Goal: Transaction & Acquisition: Purchase product/service

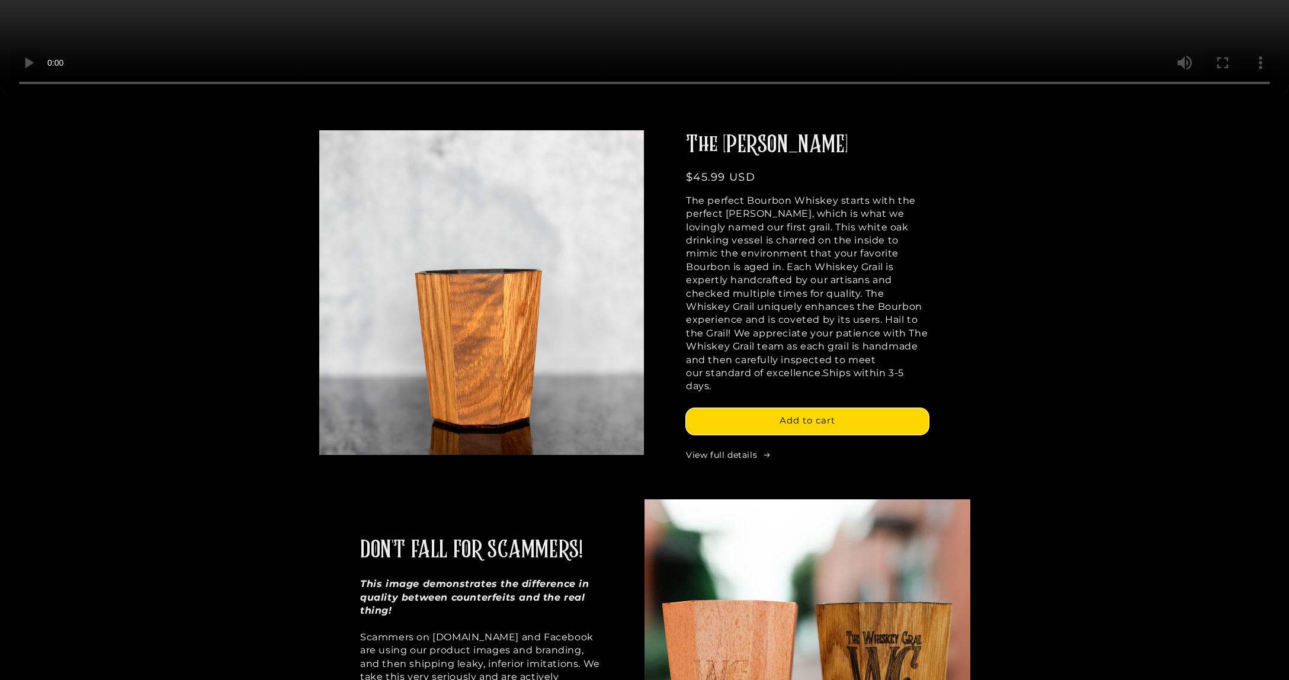
scroll to position [670, 0]
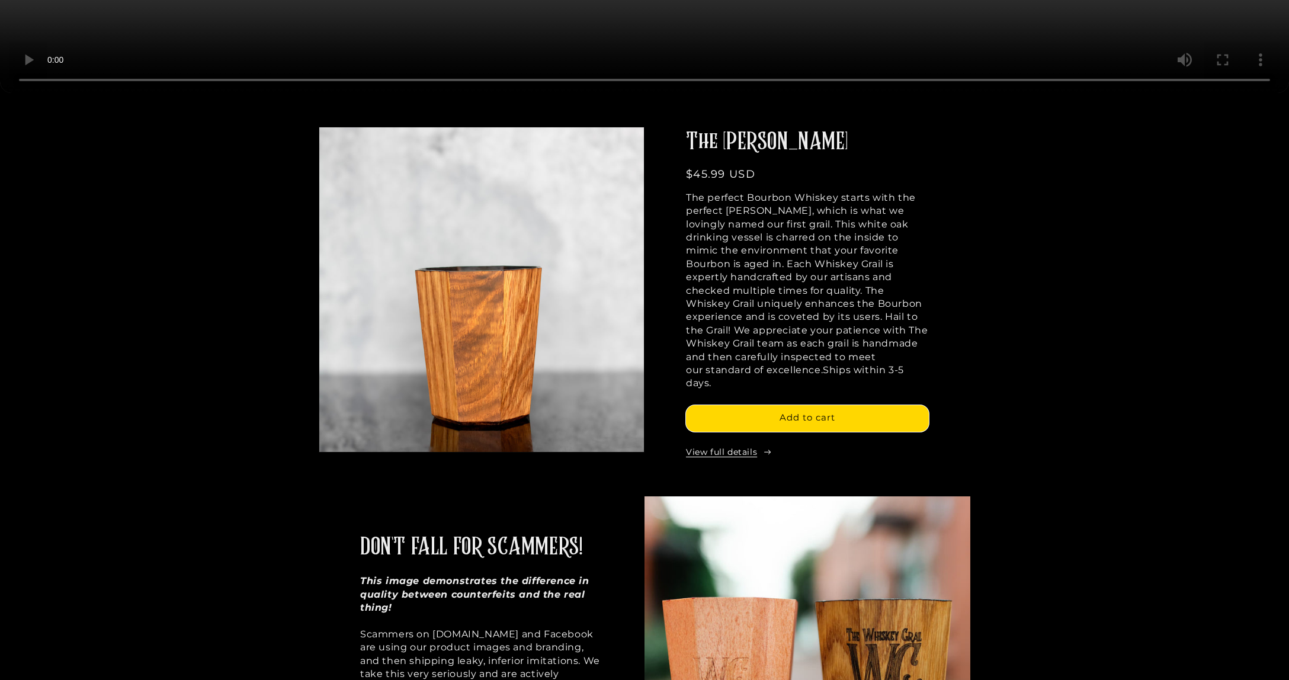
click at [753, 447] on link "View full details" at bounding box center [807, 453] width 243 height 12
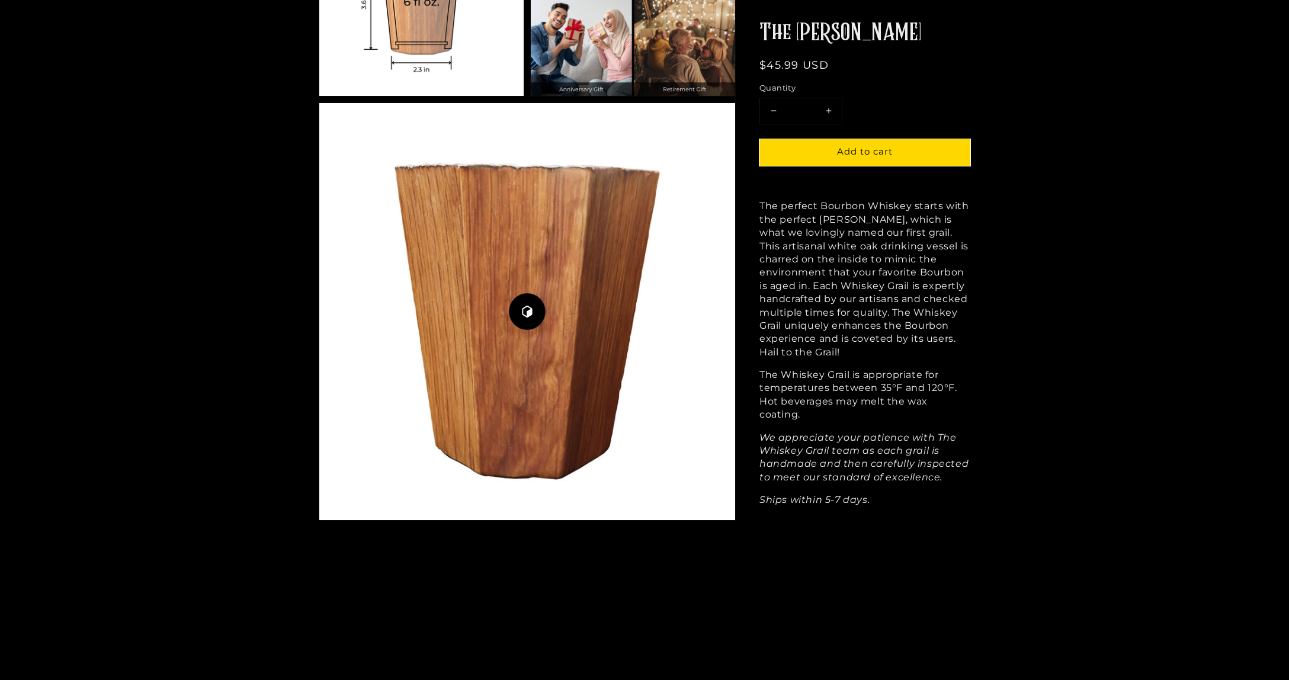
scroll to position [1302, 0]
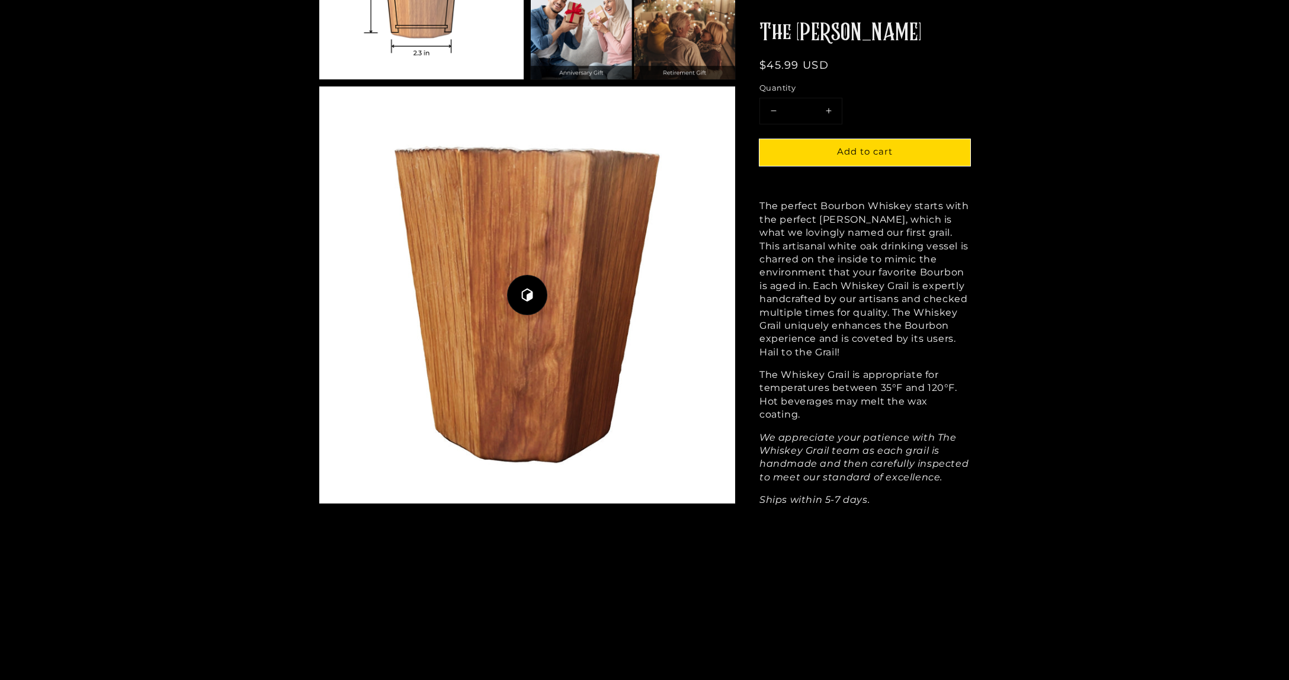
click at [532, 294] on icon "button" at bounding box center [527, 294] width 13 height 13
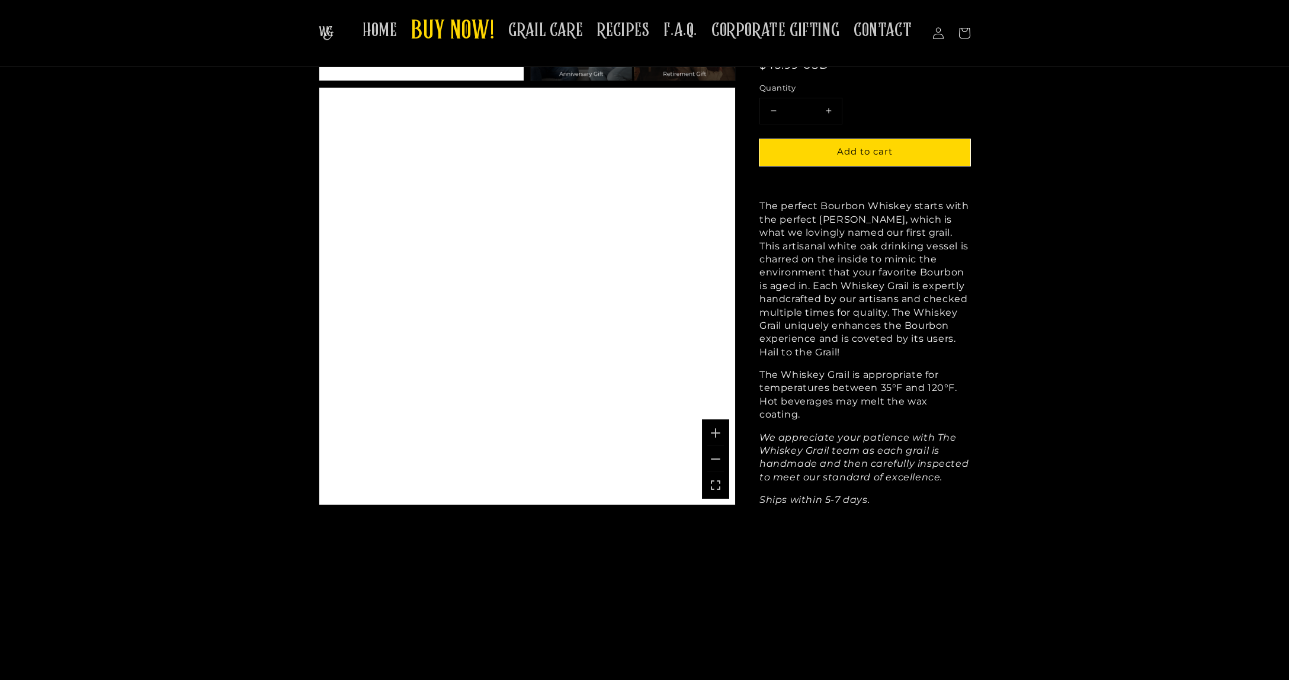
drag, startPoint x: 527, startPoint y: 275, endPoint x: 564, endPoint y: 416, distance: 146.5
click at [593, 441] on div "A 3D rendering of the Whiskey Grail Mash Bill.. Use mouse, touch or arrow keys …" at bounding box center [527, 296] width 416 height 417
drag, startPoint x: 530, startPoint y: 249, endPoint x: 524, endPoint y: 361, distance: 111.5
click at [527, 363] on div "A 3D rendering of the Whiskey Grail Mash Bill.. Use mouse, touch or arrow keys …" at bounding box center [527, 296] width 416 height 417
drag, startPoint x: 514, startPoint y: 360, endPoint x: 643, endPoint y: 304, distance: 140.9
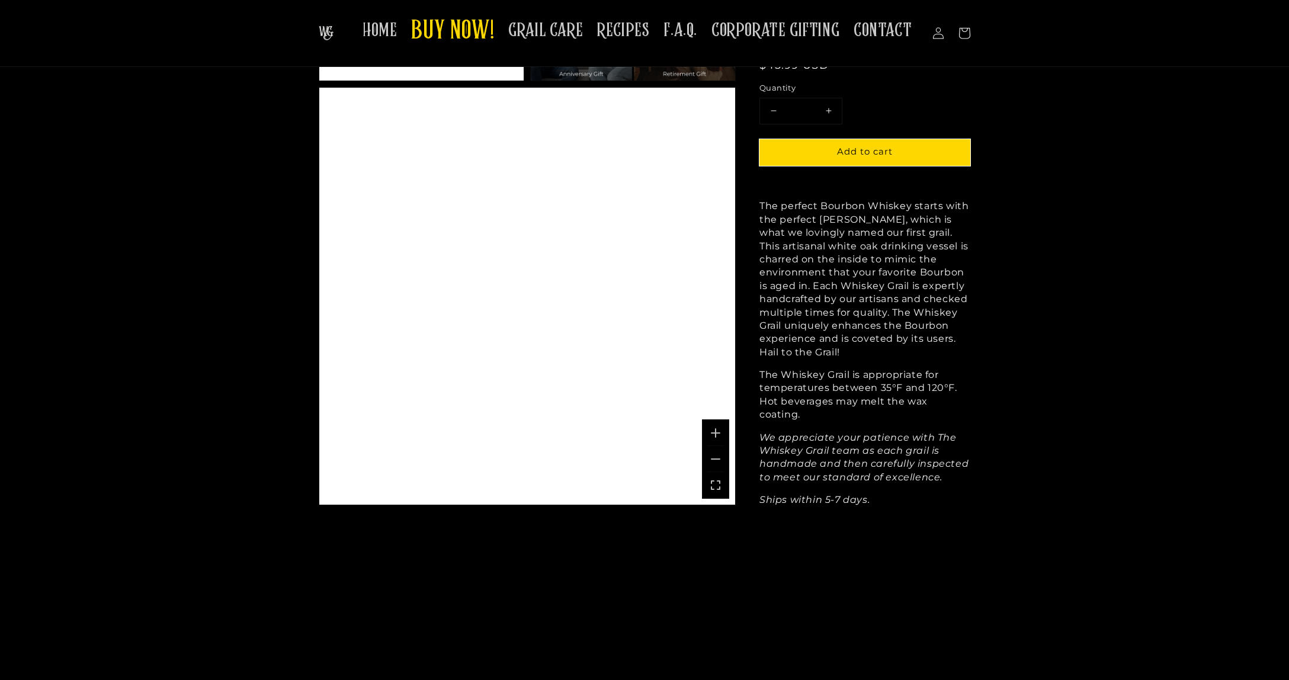
click at [633, 314] on div "A 3D rendering of the Whiskey Grail Mash Bill.. Use mouse, touch or arrow keys …" at bounding box center [527, 296] width 416 height 417
drag, startPoint x: 487, startPoint y: 325, endPoint x: 633, endPoint y: 394, distance: 161.6
click at [634, 395] on div "A 3D rendering of the Whiskey Grail Mash Bill.. Use mouse, touch or arrow keys …" at bounding box center [527, 296] width 416 height 417
drag, startPoint x: 480, startPoint y: 336, endPoint x: 483, endPoint y: 440, distance: 104.3
click at [483, 440] on div "A 3D rendering of the Whiskey Grail Mash Bill.. Use mouse, touch or arrow keys …" at bounding box center [527, 296] width 416 height 417
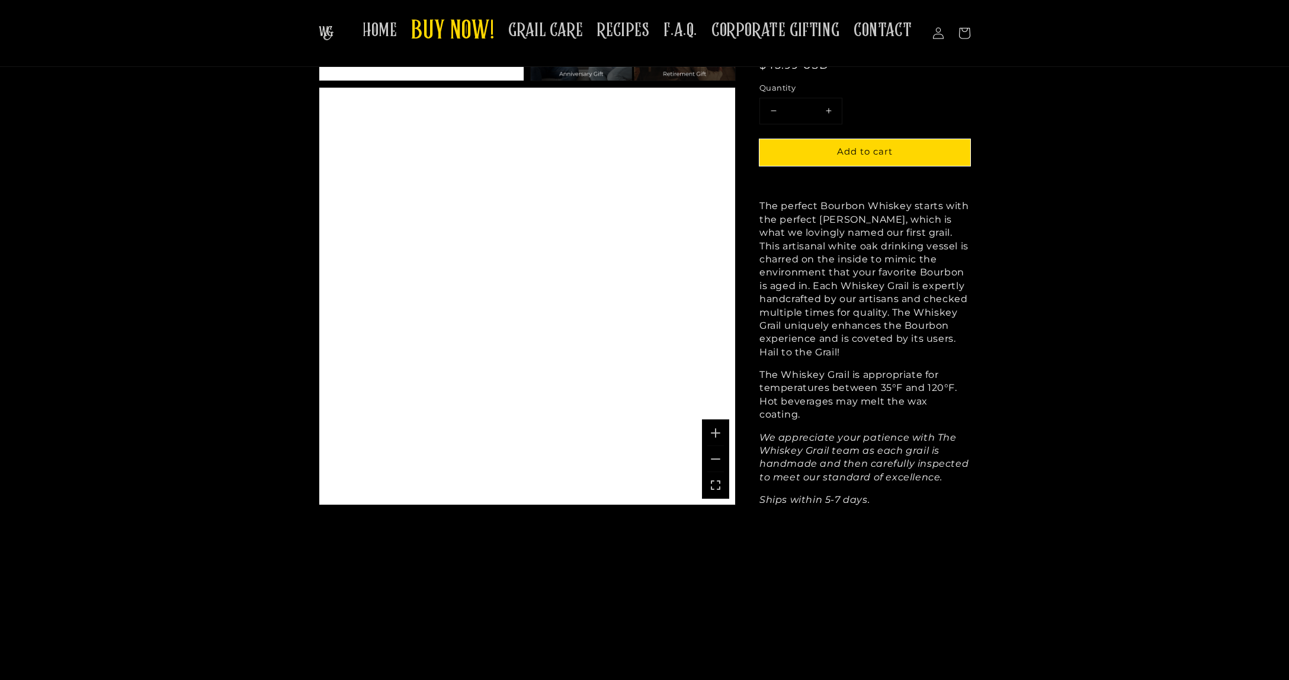
click at [522, 368] on div "A 3D rendering of the Whiskey Grail Mash Bill.. Use mouse, touch or arrow keys …" at bounding box center [527, 296] width 416 height 417
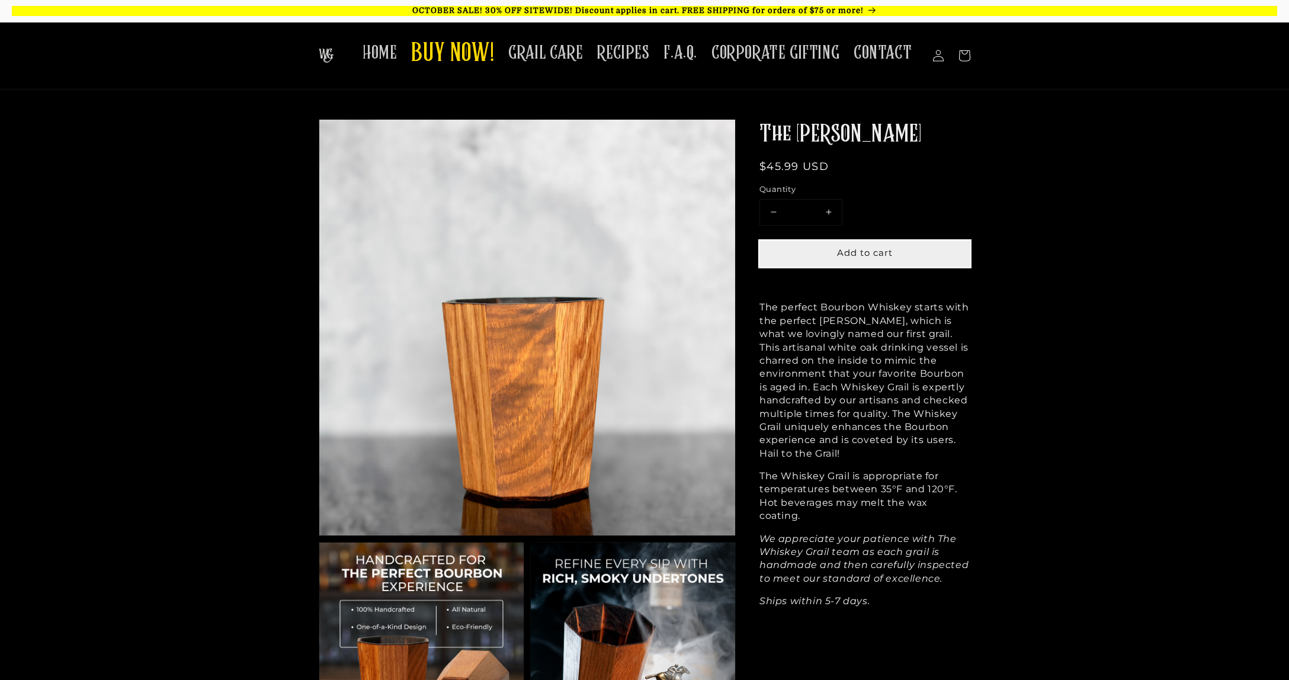
scroll to position [0, 0]
click at [859, 250] on span "Add to cart" at bounding box center [865, 251] width 56 height 11
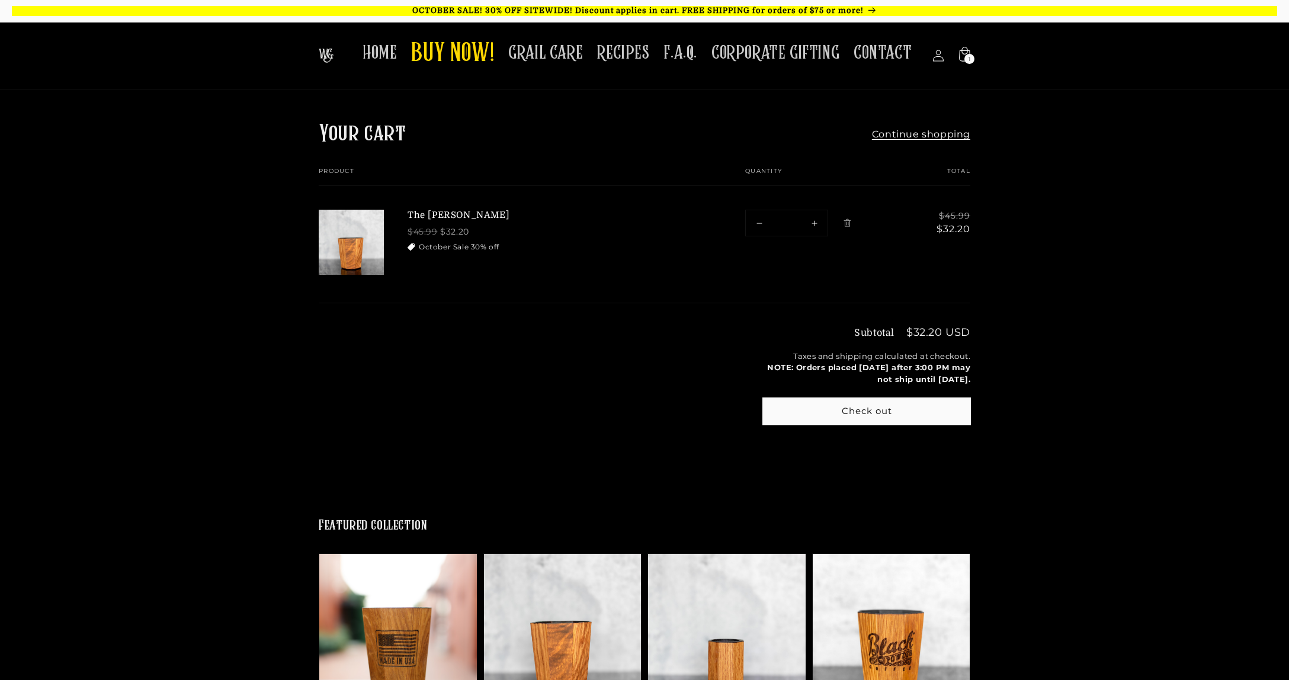
click at [813, 224] on button "Increase quantity for The [PERSON_NAME]" at bounding box center [814, 222] width 27 height 25
type input "*"
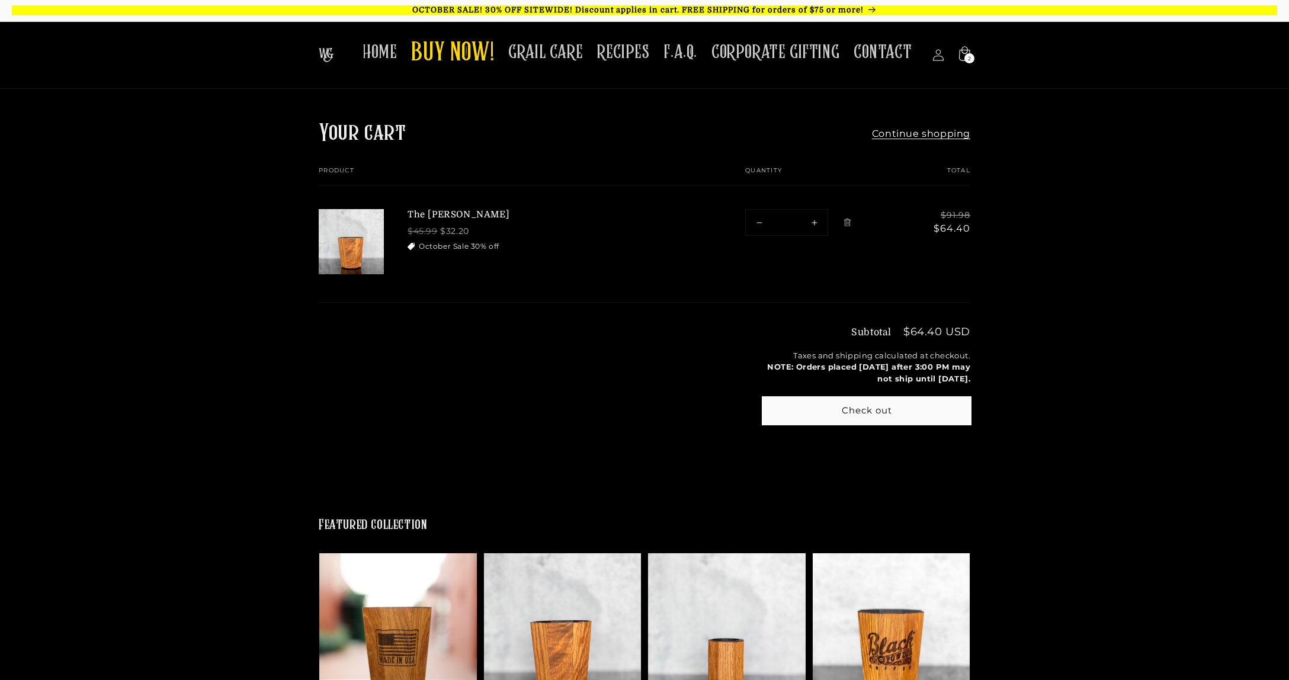
click at [851, 405] on button "Check out" at bounding box center [866, 410] width 207 height 27
